Goal: Task Accomplishment & Management: Manage account settings

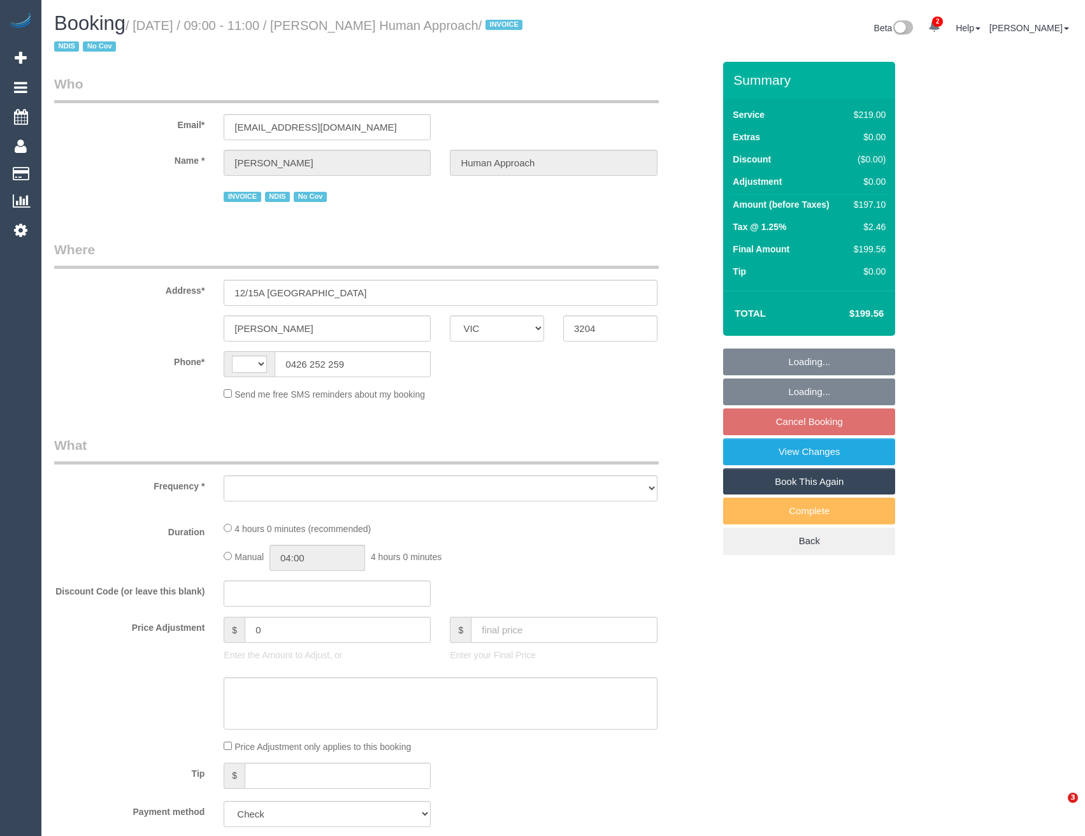
select select "VIC"
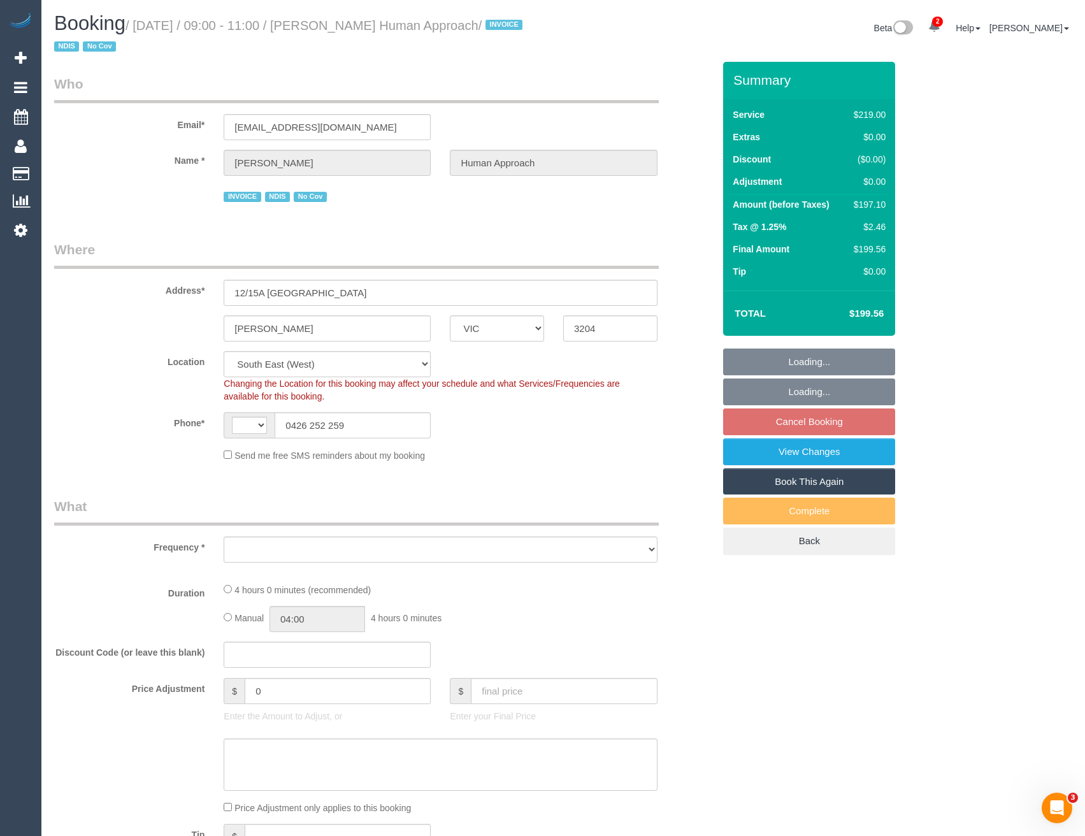
select select "string:AU"
select select "object:794"
select select "number:27"
select select "number:14"
select select "number:18"
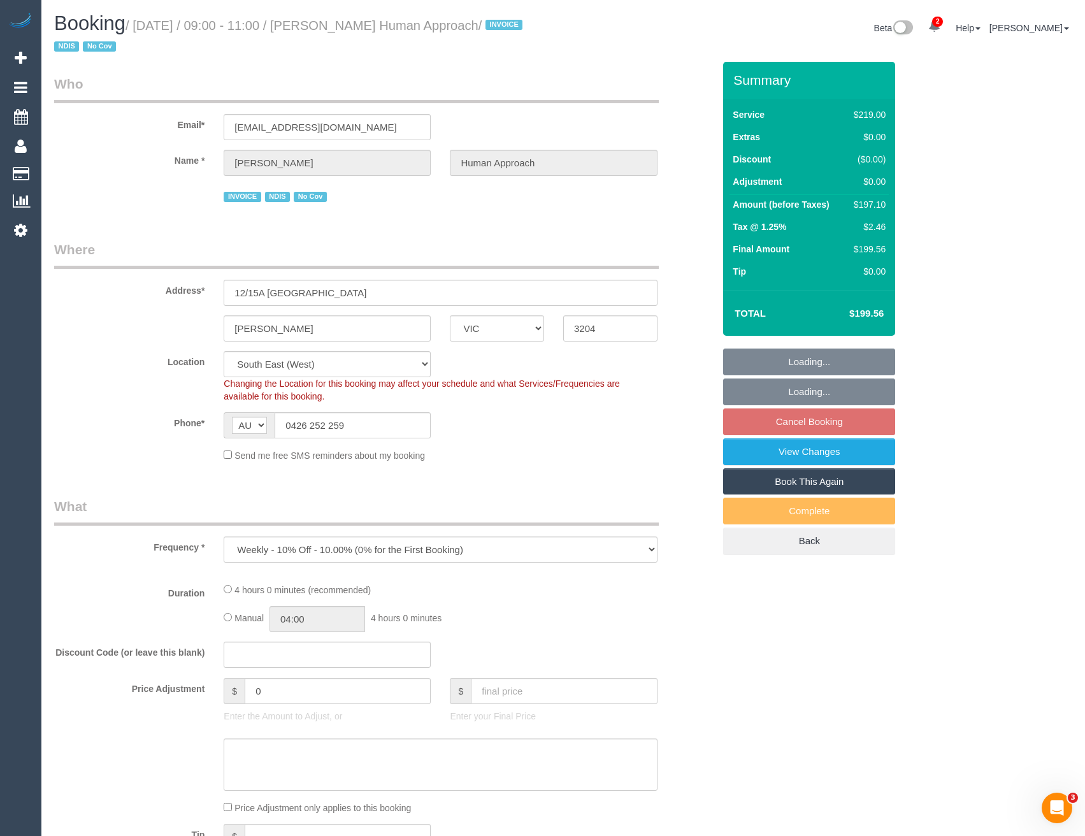
select select "number:36"
select select "number:35"
select select "number:13"
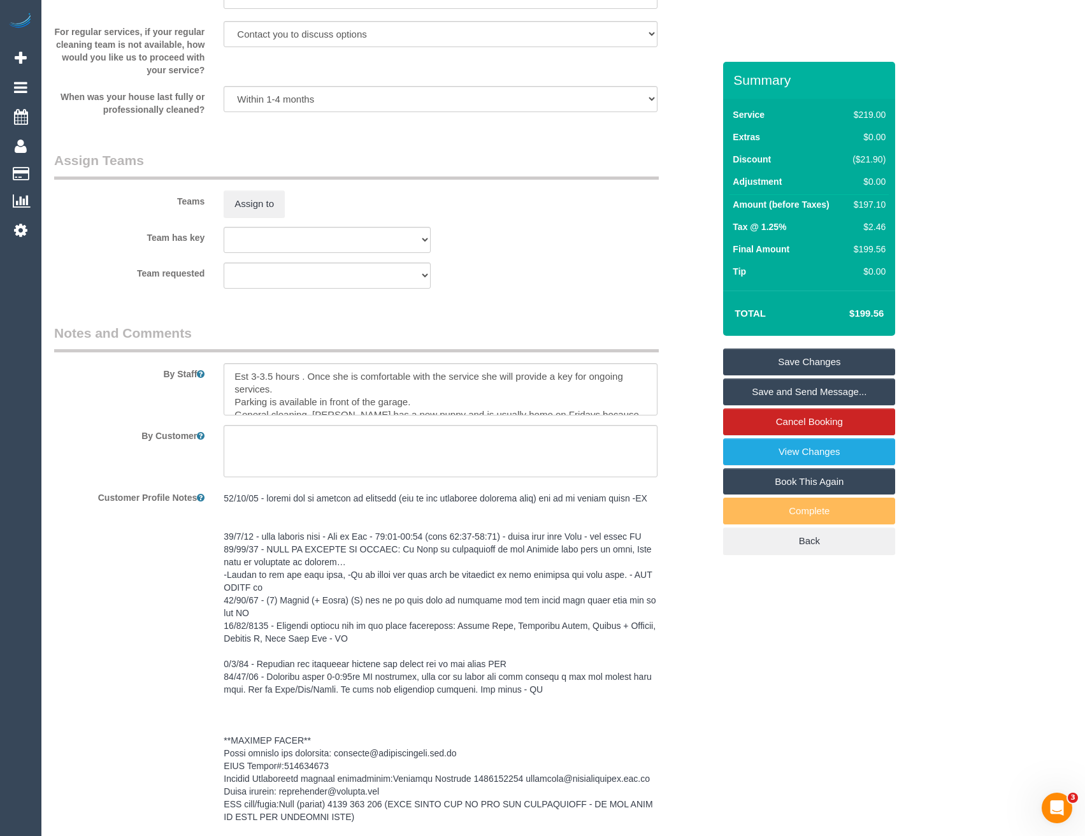
scroll to position [2060, 0]
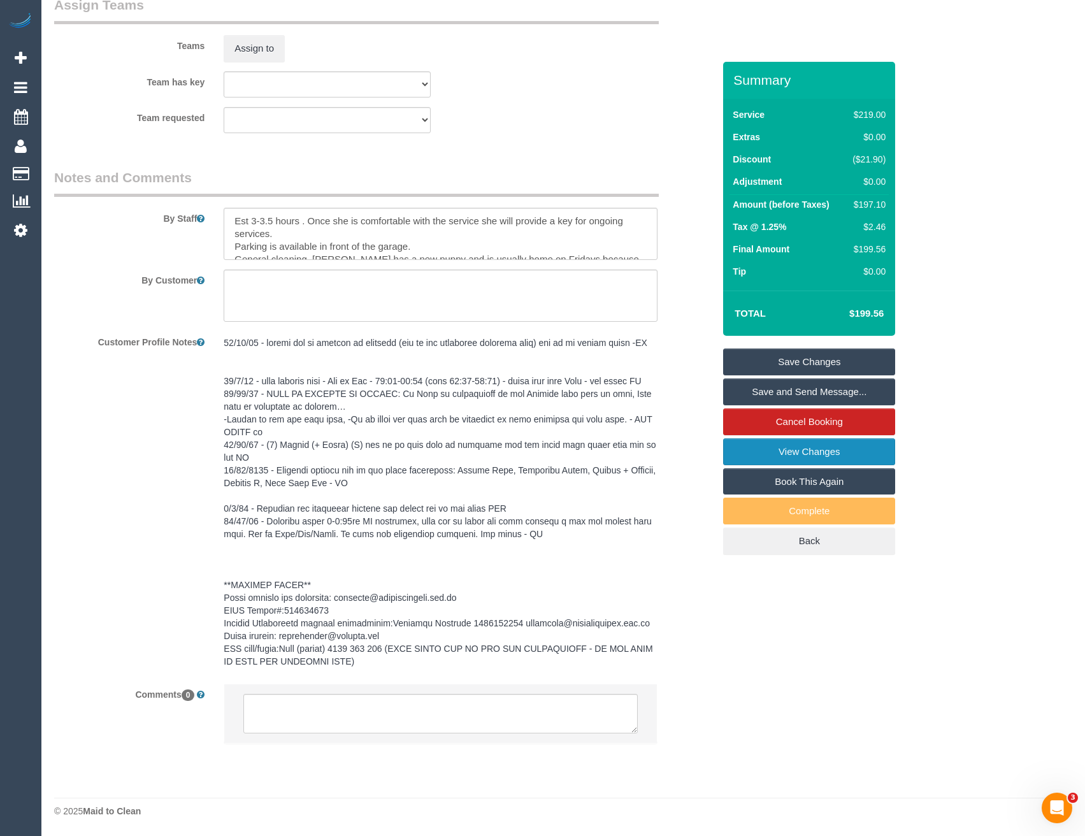
click at [868, 455] on link "View Changes" at bounding box center [809, 451] width 172 height 27
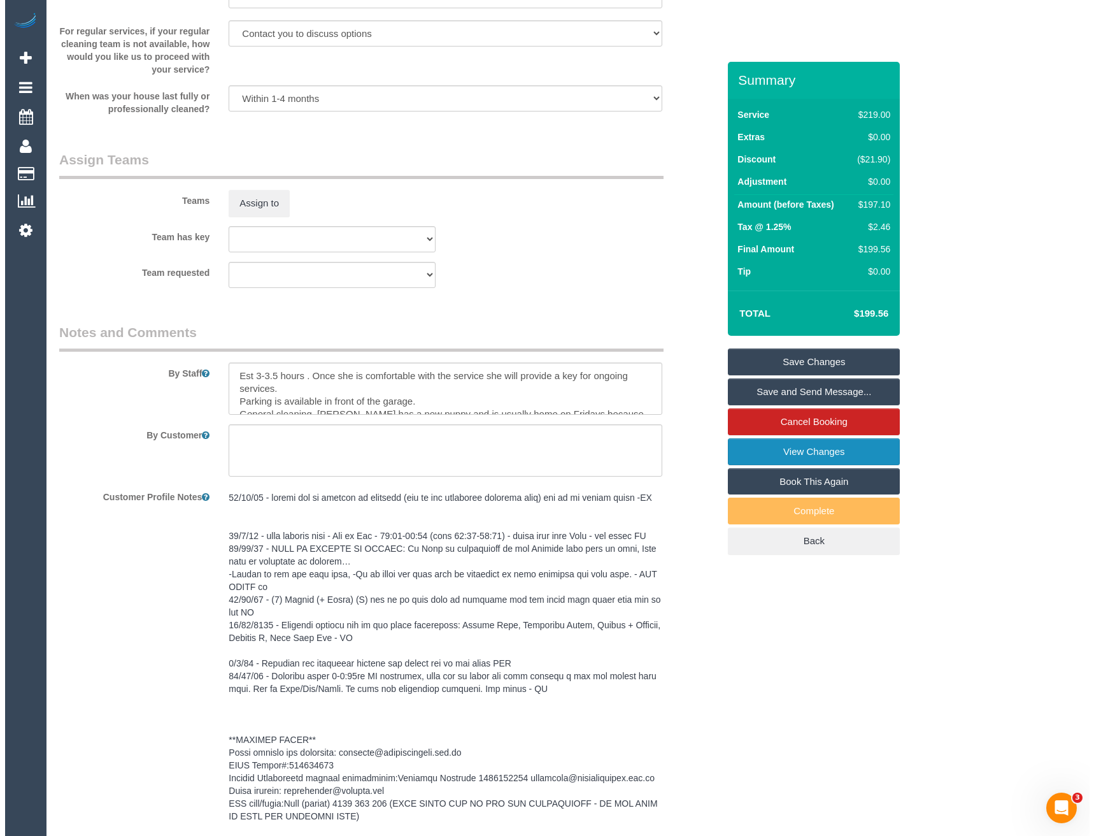
scroll to position [1792, 0]
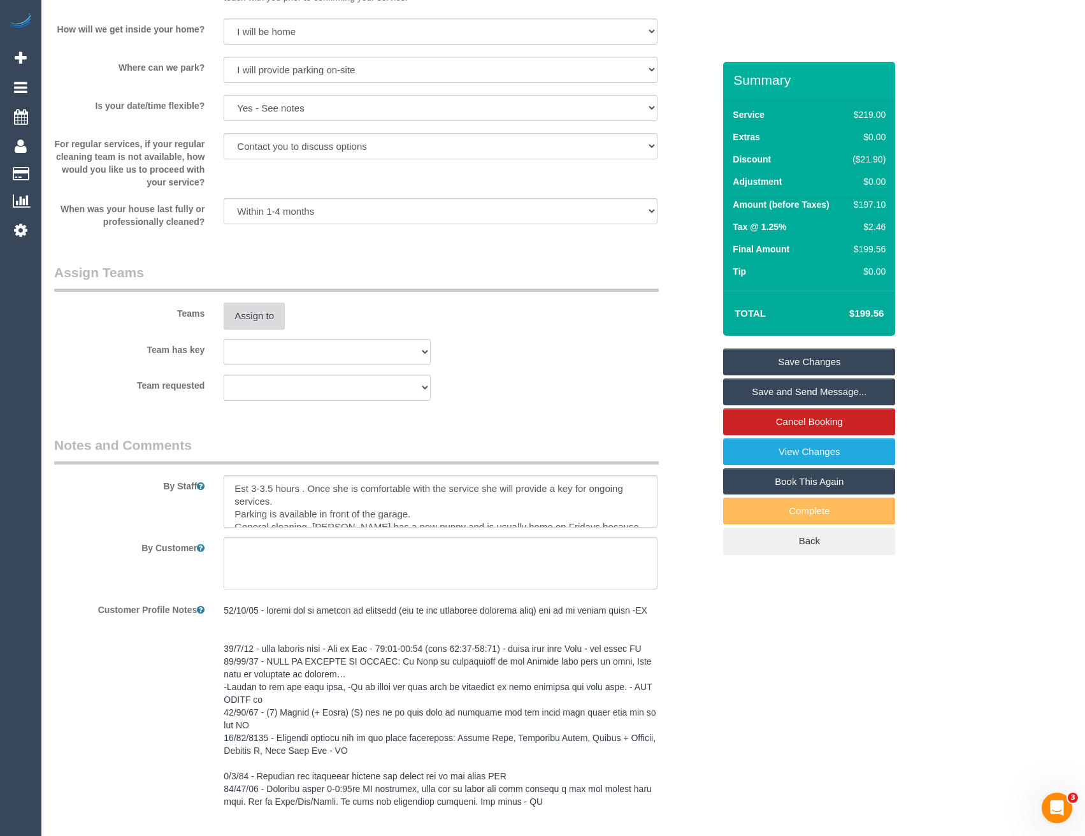
click at [236, 310] on button "Assign to" at bounding box center [254, 316] width 61 height 27
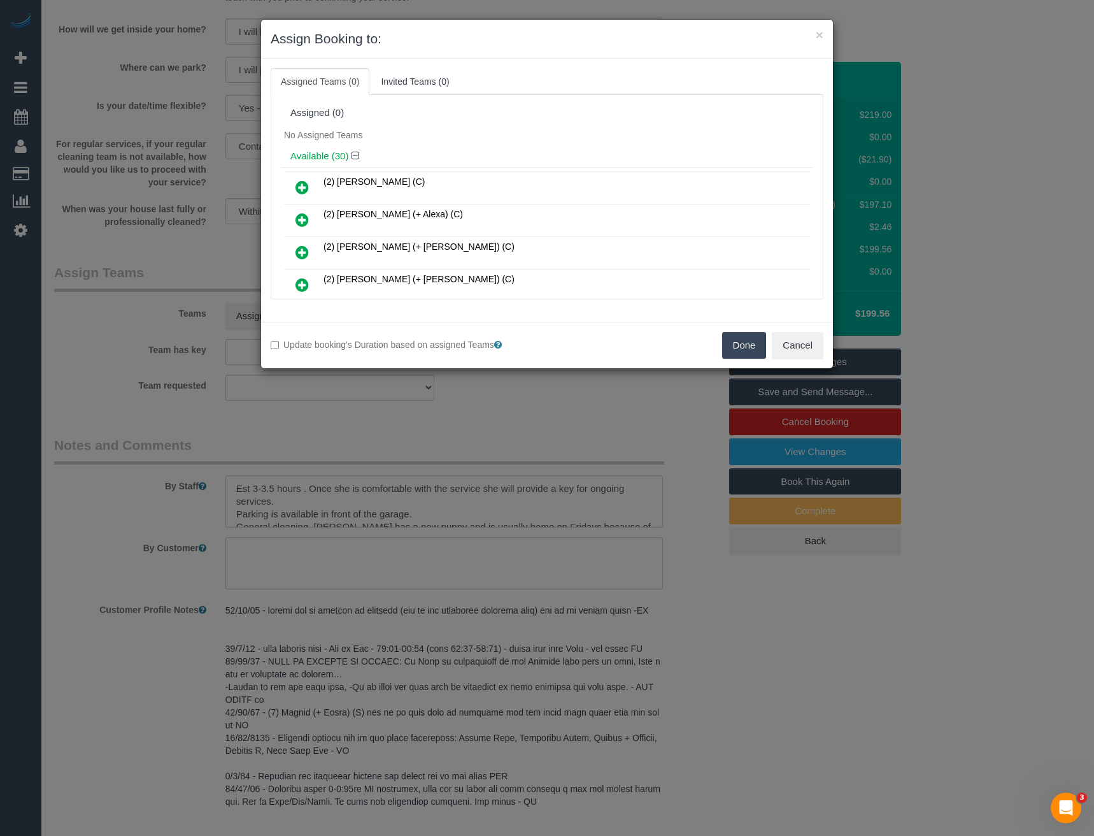
scroll to position [1870, 0]
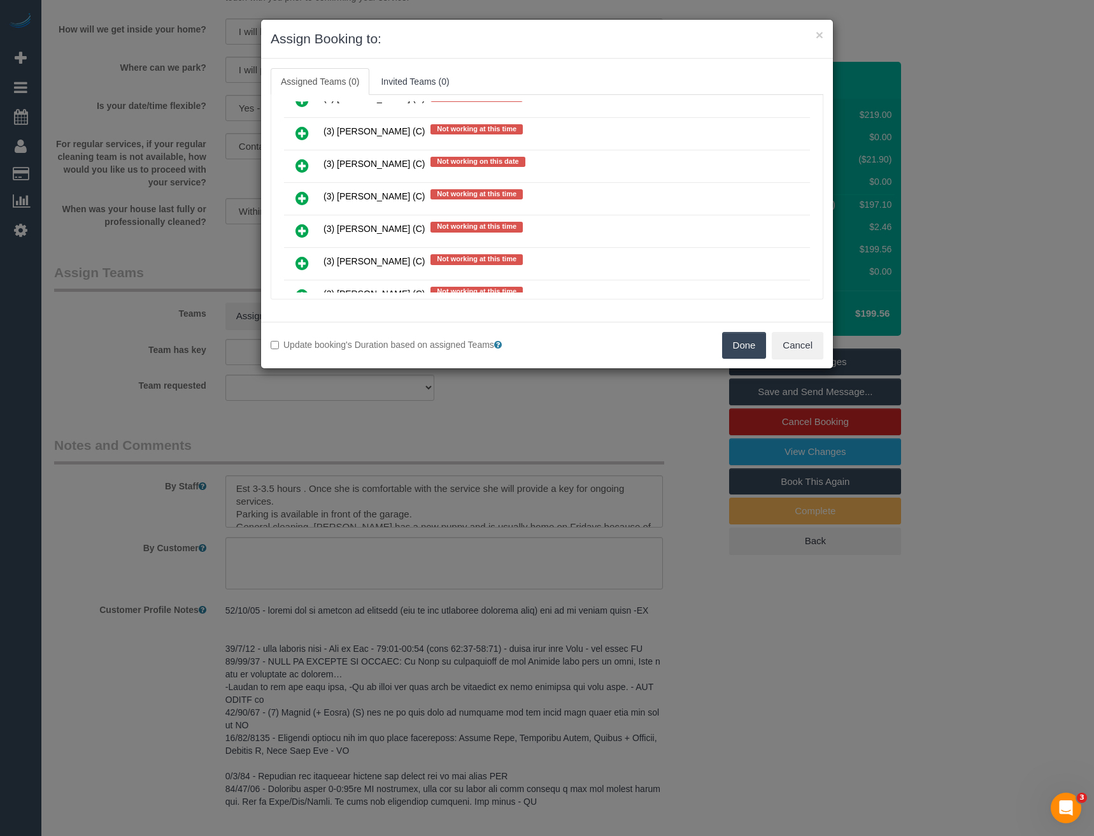
click at [305, 199] on icon at bounding box center [302, 197] width 13 height 15
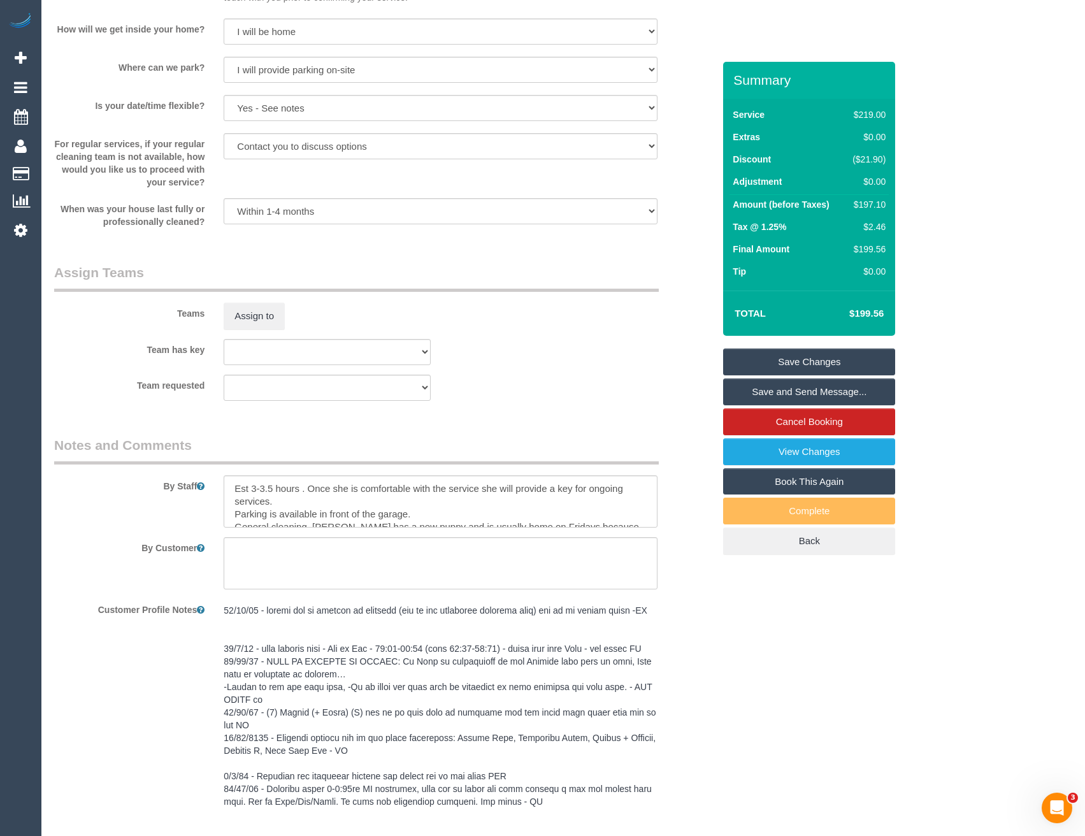
scroll to position [2060, 0]
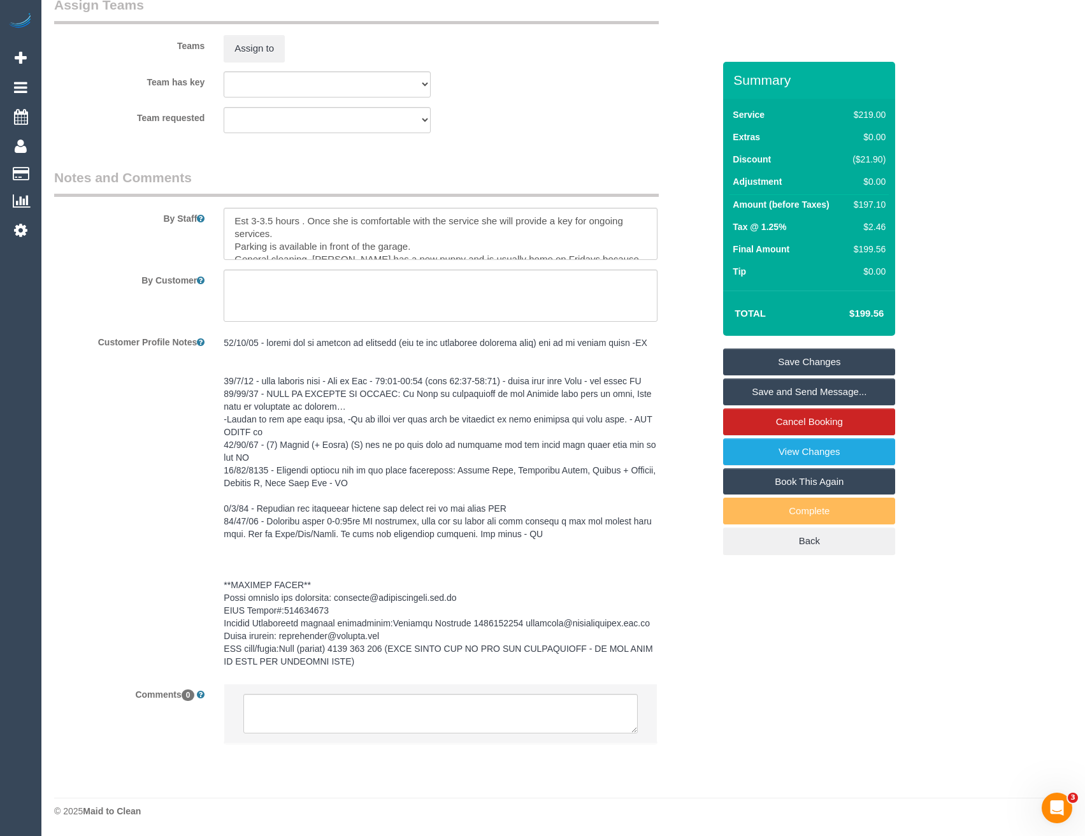
click at [263, 63] on sui-booking-teams "Teams Assign to Team has key (0) Office (1) [PERSON_NAME] (FT) (1) [PERSON_NAME…" at bounding box center [383, 65] width 659 height 138
click at [251, 45] on button "Assign to" at bounding box center [254, 48] width 61 height 27
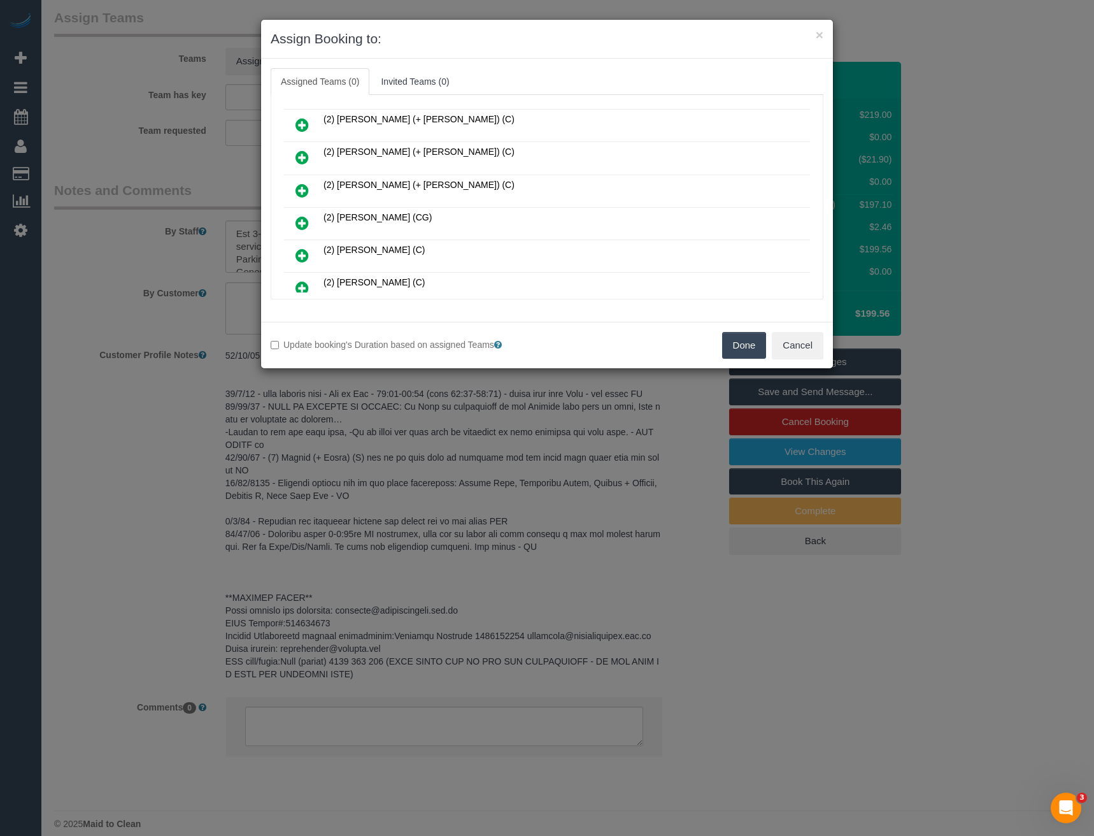
scroll to position [1870, 0]
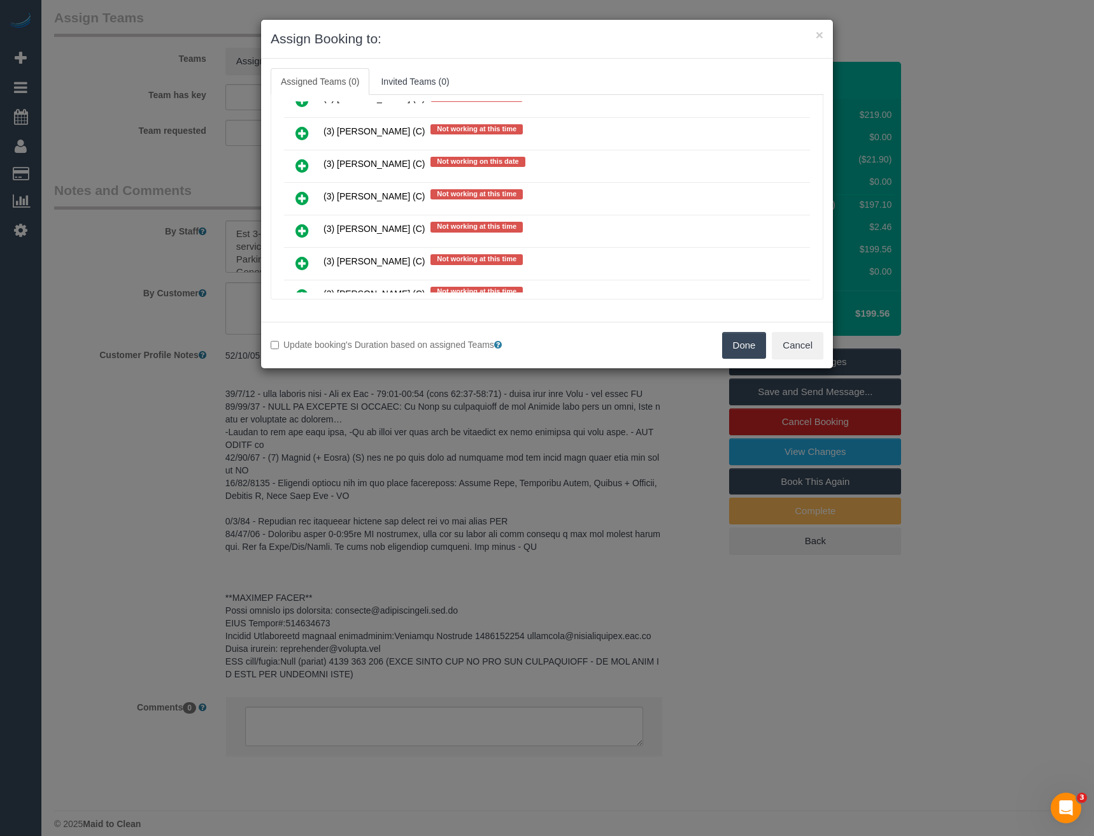
click at [298, 201] on icon at bounding box center [302, 197] width 13 height 15
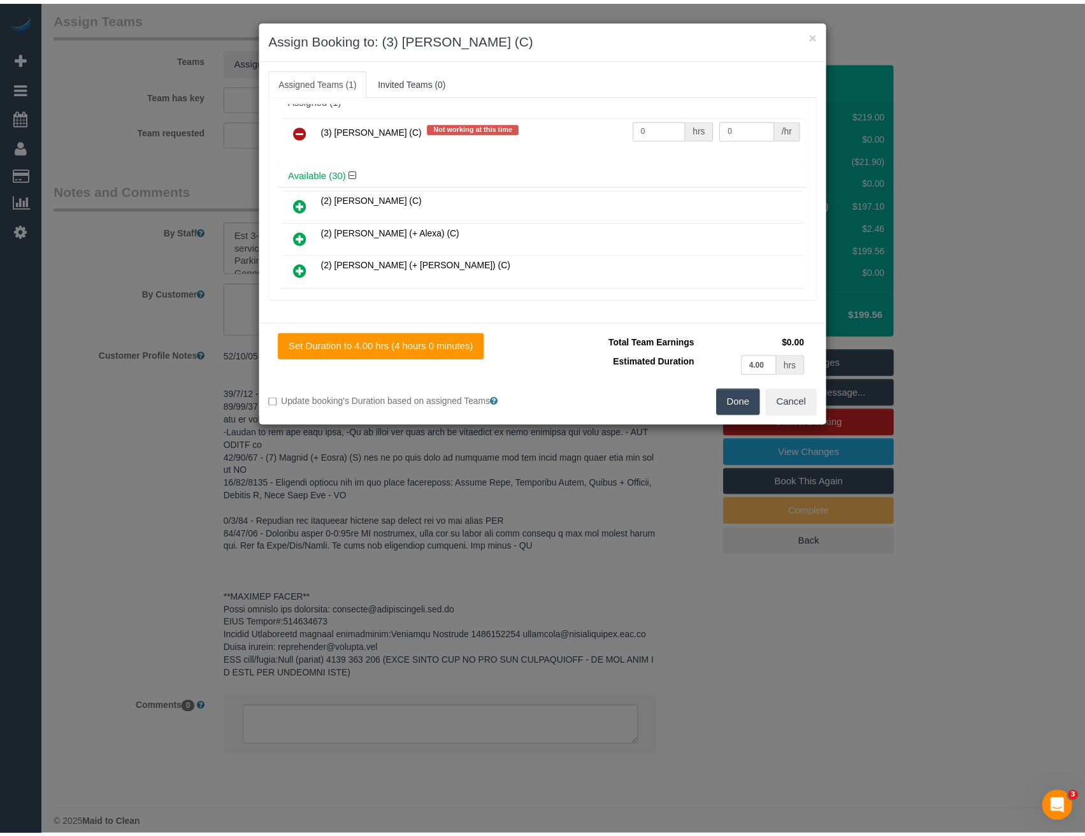
scroll to position [0, 0]
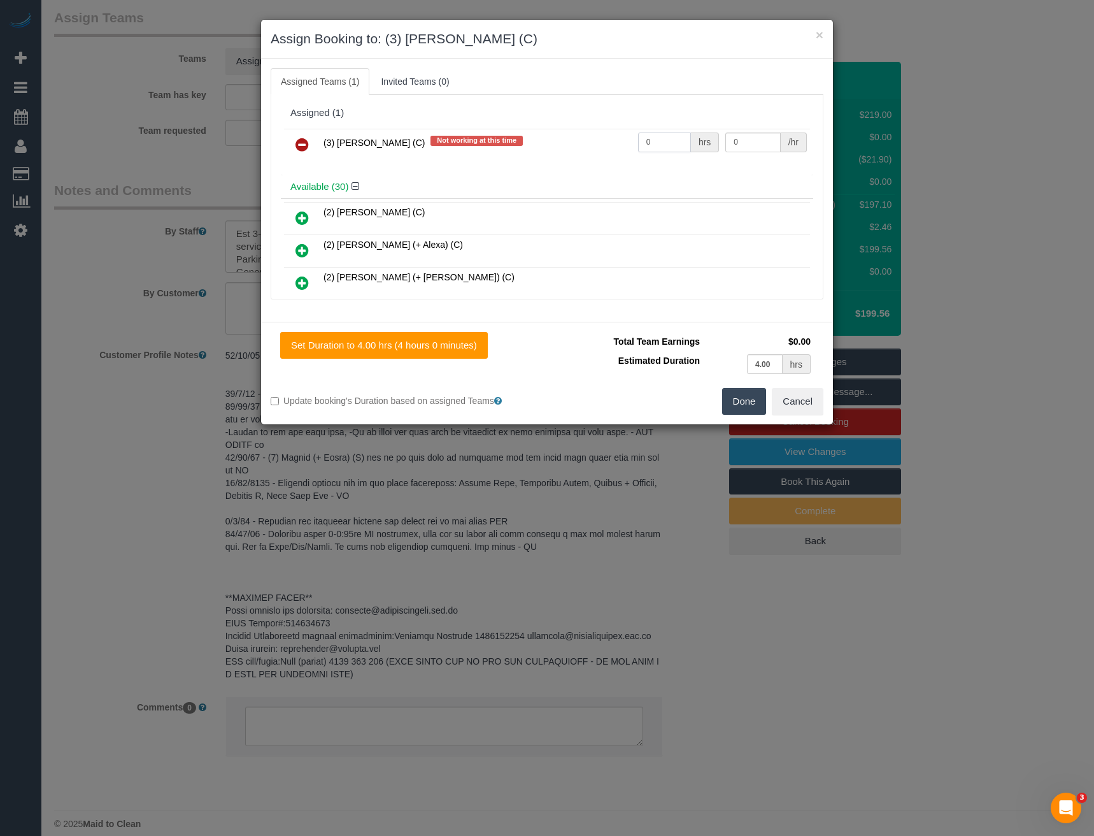
drag, startPoint x: 655, startPoint y: 142, endPoint x: 527, endPoint y: 132, distance: 128.4
click at [538, 136] on tr "(3) [PERSON_NAME] (C) Not working at this time 0 hrs 0 /hr" at bounding box center [547, 145] width 526 height 32
type input "1"
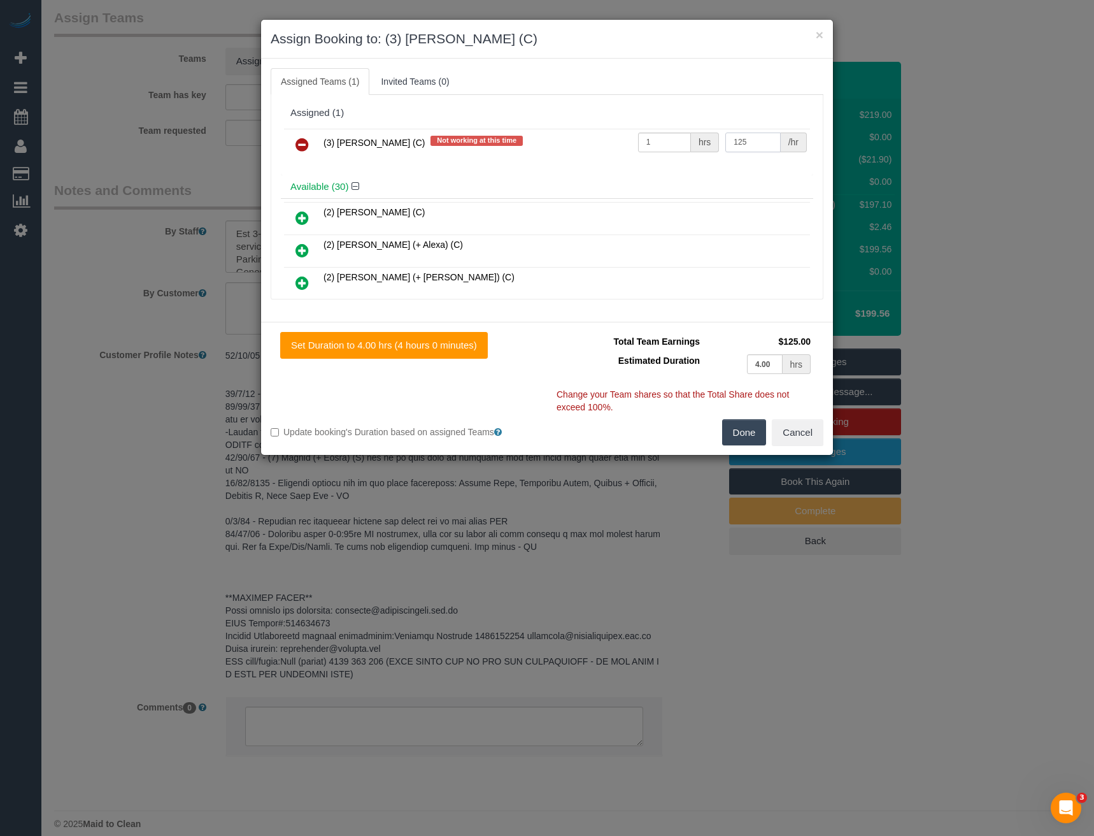
type input "125"
click at [739, 431] on button "Done" at bounding box center [744, 432] width 45 height 27
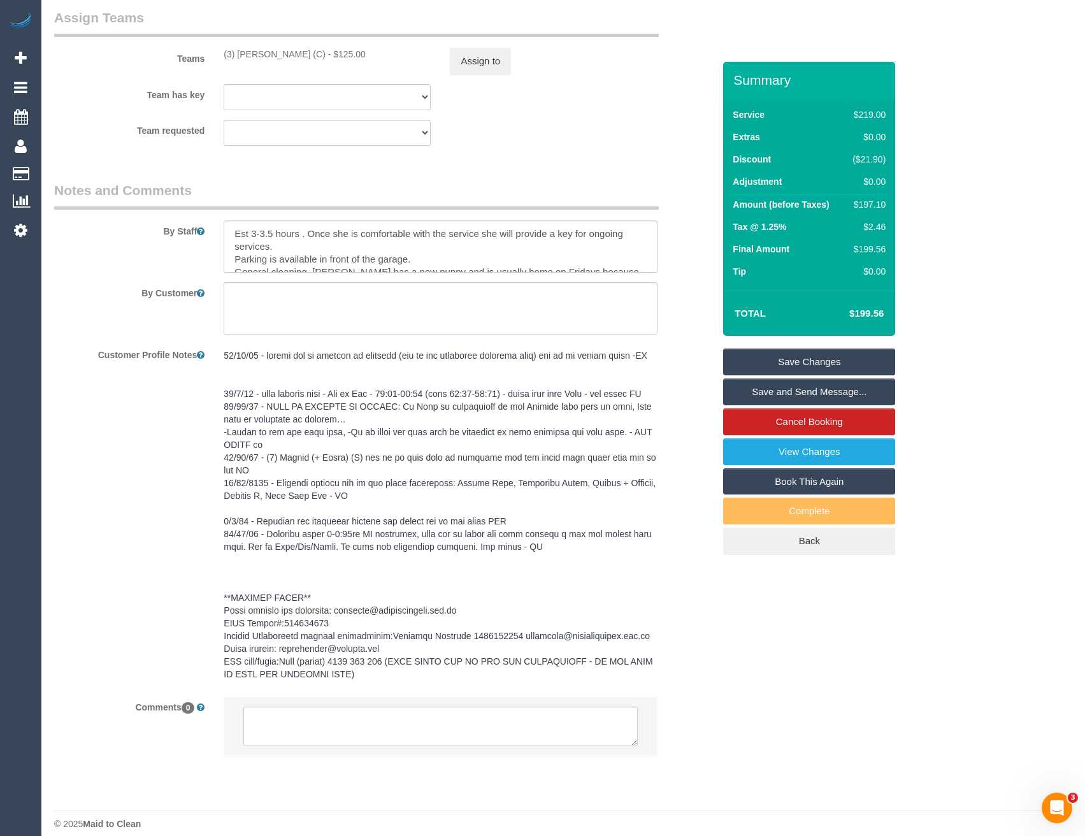
click at [808, 363] on link "Save Changes" at bounding box center [809, 361] width 172 height 27
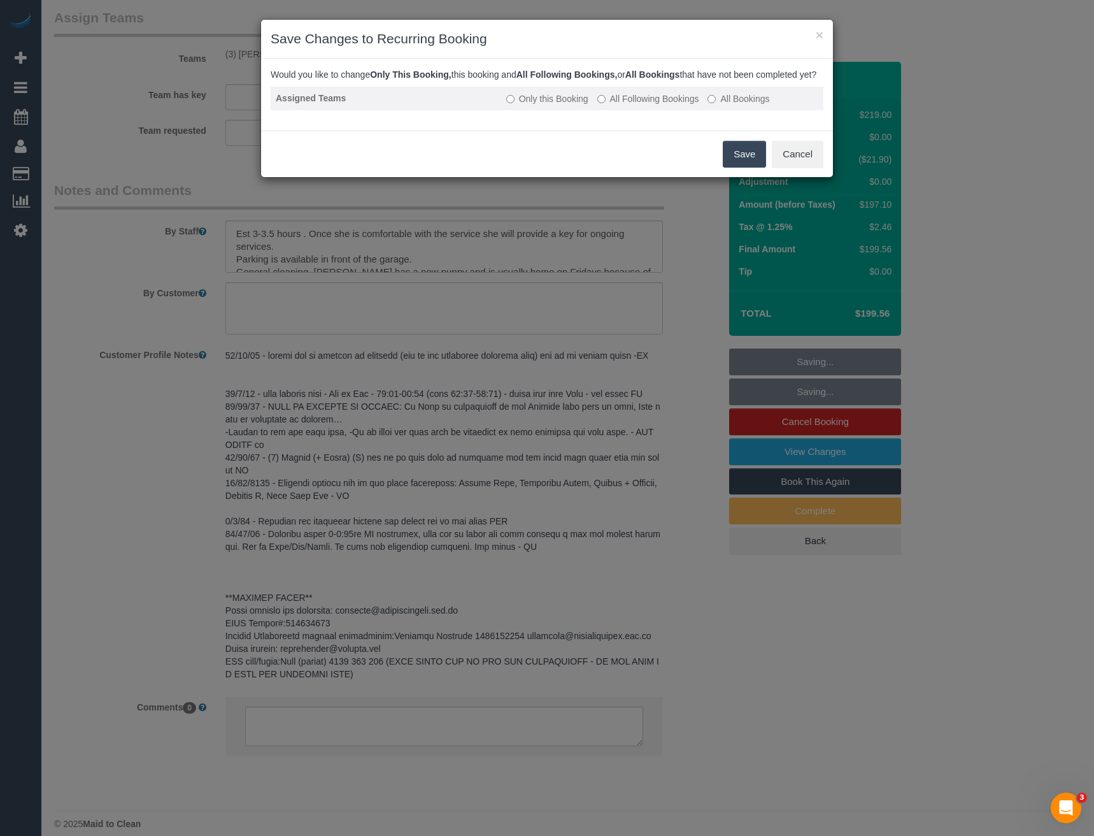
click at [623, 105] on label "All Following Bookings" at bounding box center [648, 98] width 102 height 13
drag, startPoint x: 732, startPoint y: 166, endPoint x: 702, endPoint y: 166, distance: 30.6
click at [733, 166] on button "Save" at bounding box center [744, 154] width 43 height 27
